Goal: Task Accomplishment & Management: Check status

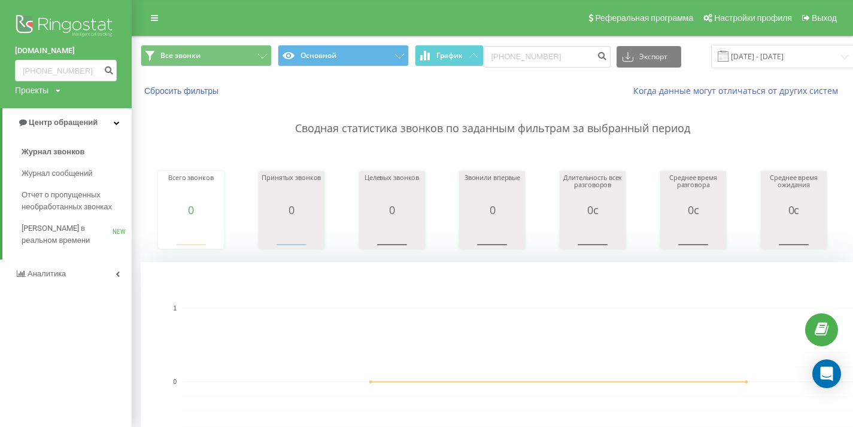
click at [52, 196] on span "Отчет о пропущенных необработанных звонках" at bounding box center [74, 201] width 104 height 24
